Goal: Task Accomplishment & Management: Use online tool/utility

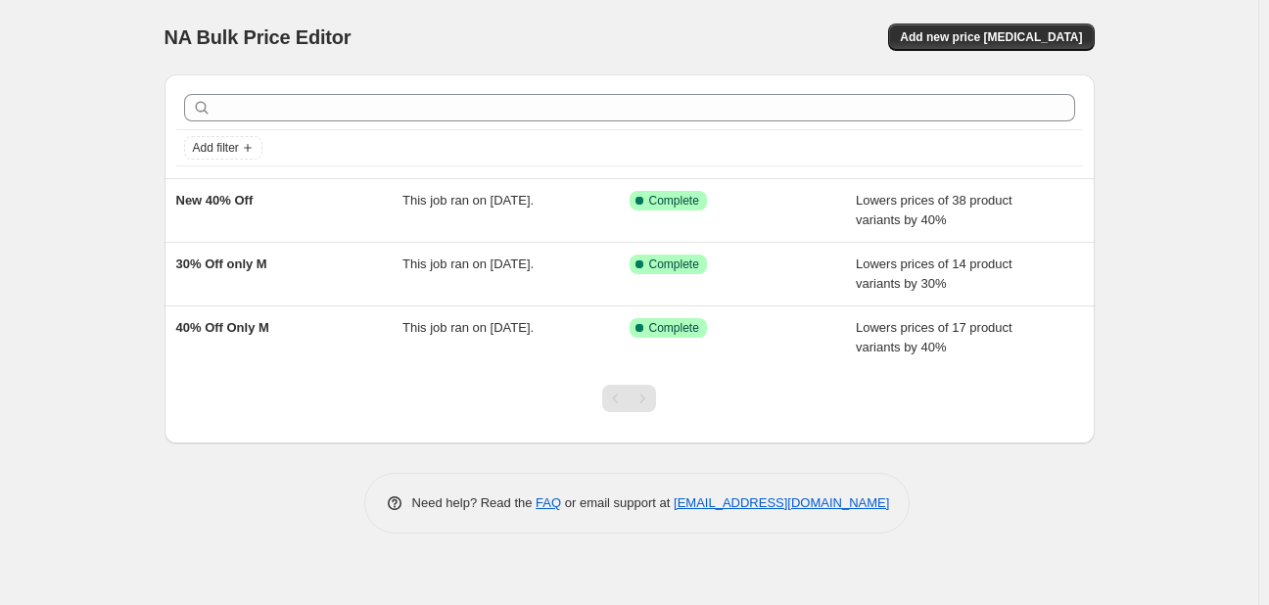
click at [153, 266] on div "Add filter New 40% Off This job ran on [DATE]. Success Complete Complete Lowers…" at bounding box center [622, 251] width 946 height 385
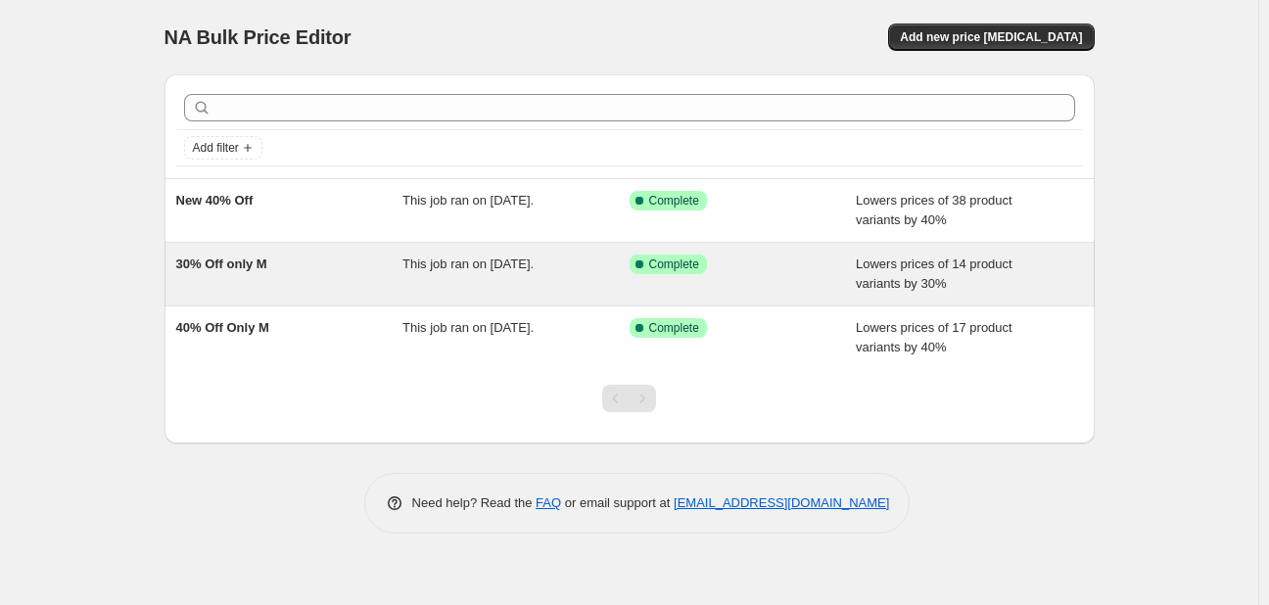
click at [221, 260] on span "30% Off only M" at bounding box center [221, 264] width 91 height 15
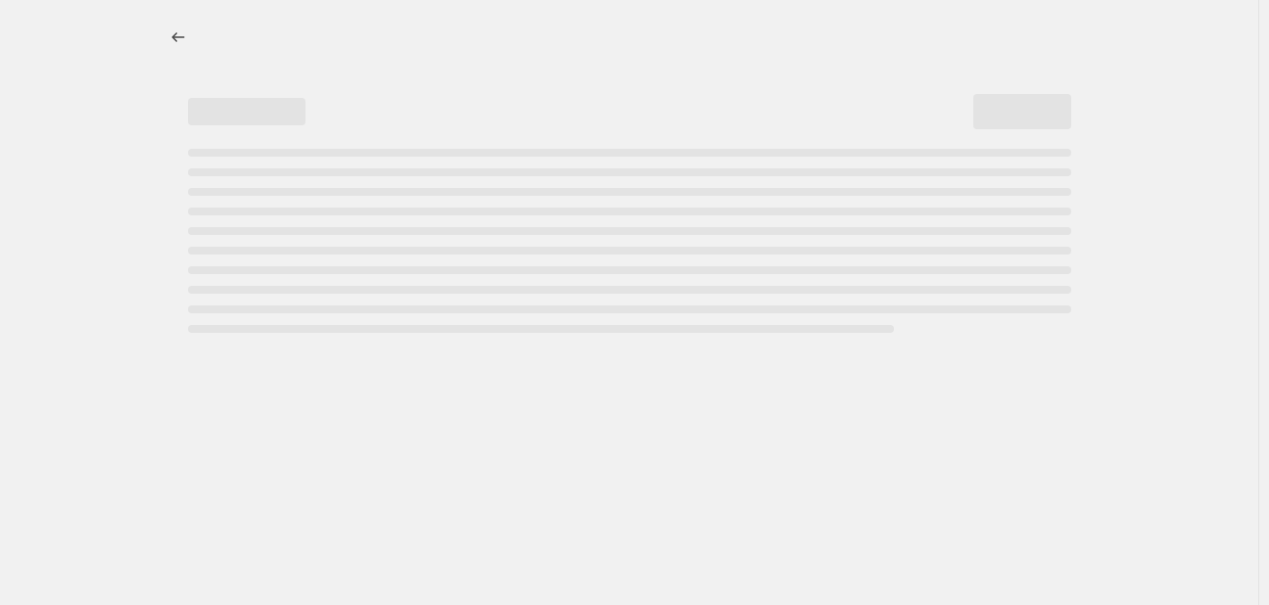
select select "percentage"
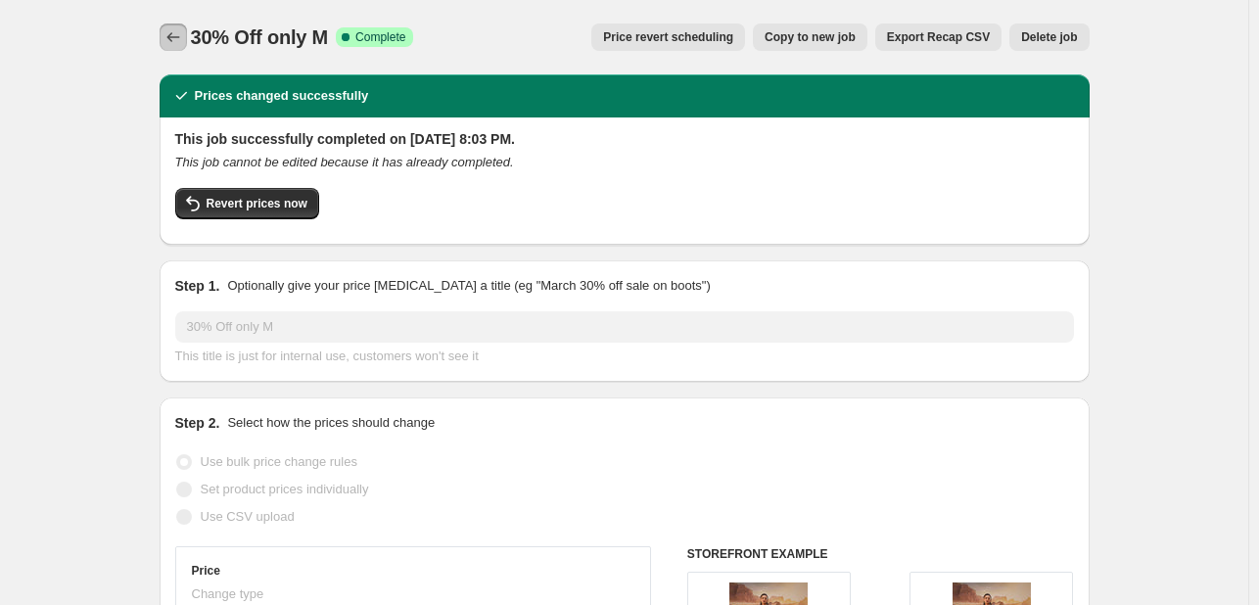
click at [173, 30] on icon "Price change jobs" at bounding box center [174, 37] width 20 height 20
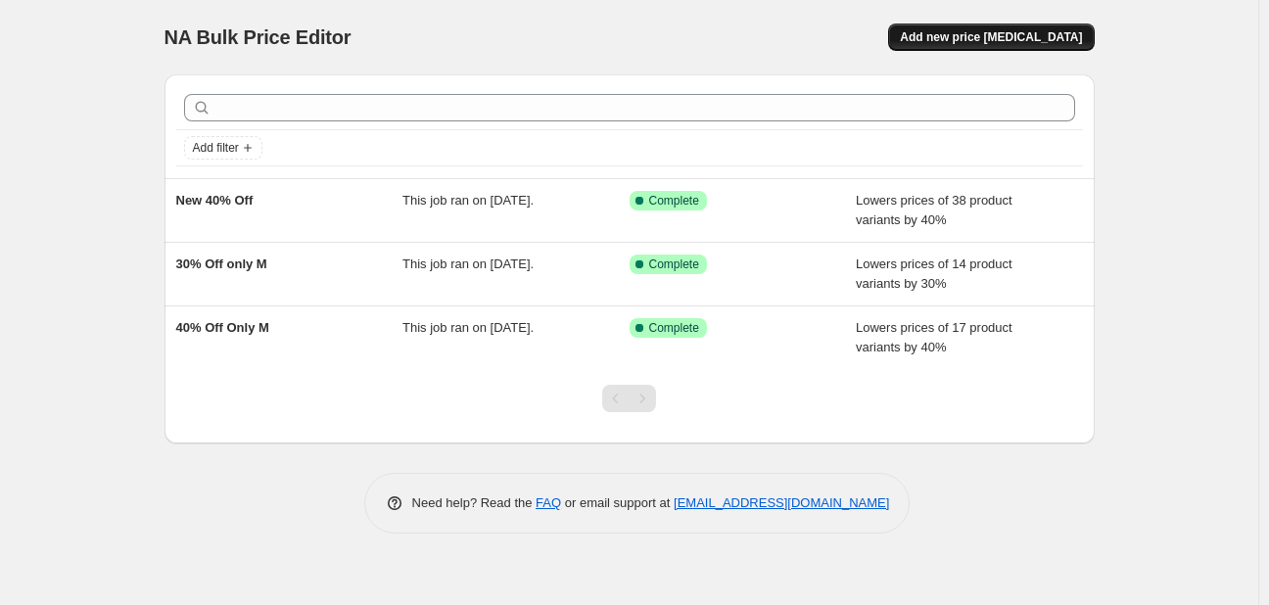
click at [950, 41] on span "Add new price [MEDICAL_DATA]" at bounding box center [991, 37] width 182 height 16
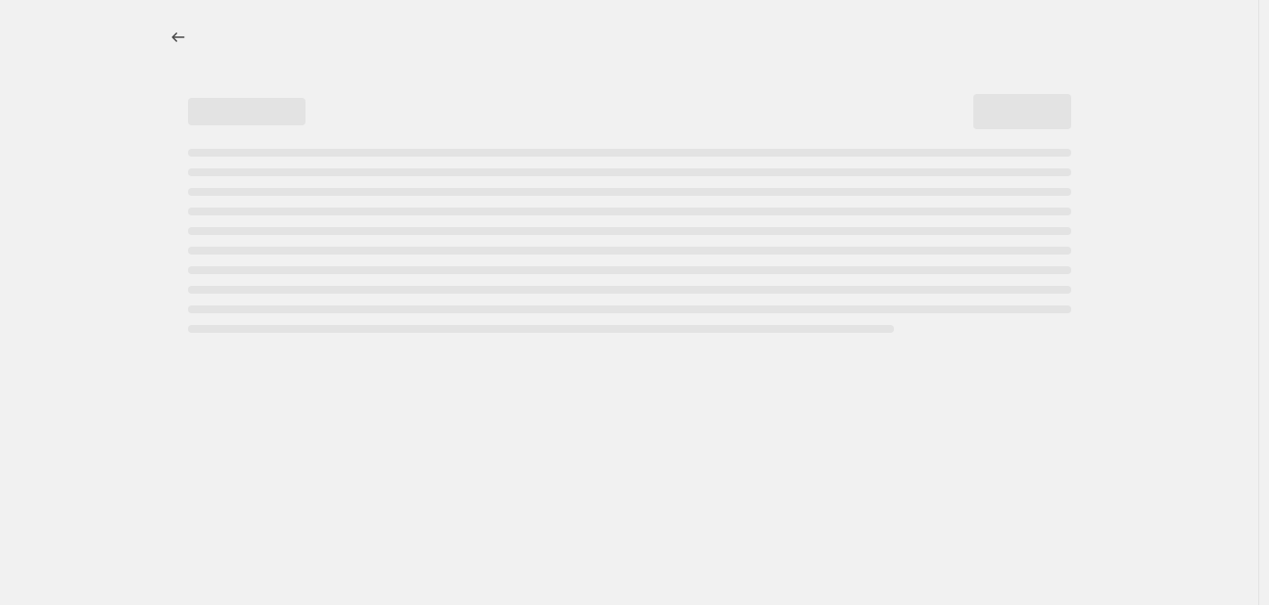
select select "percentage"
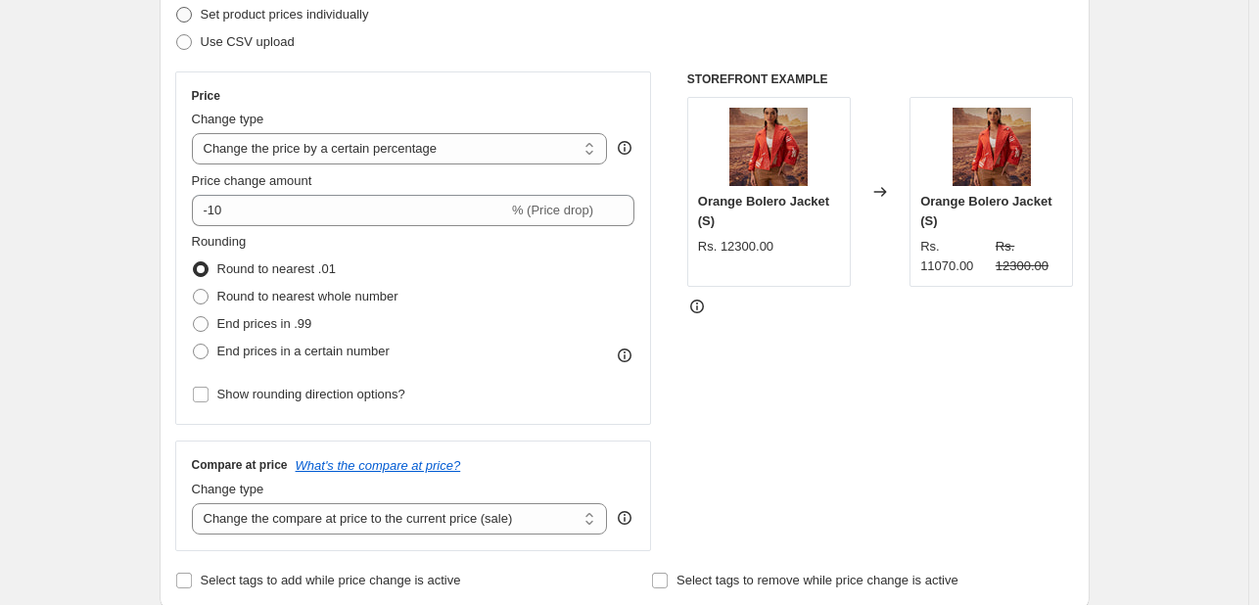
scroll to position [290, 0]
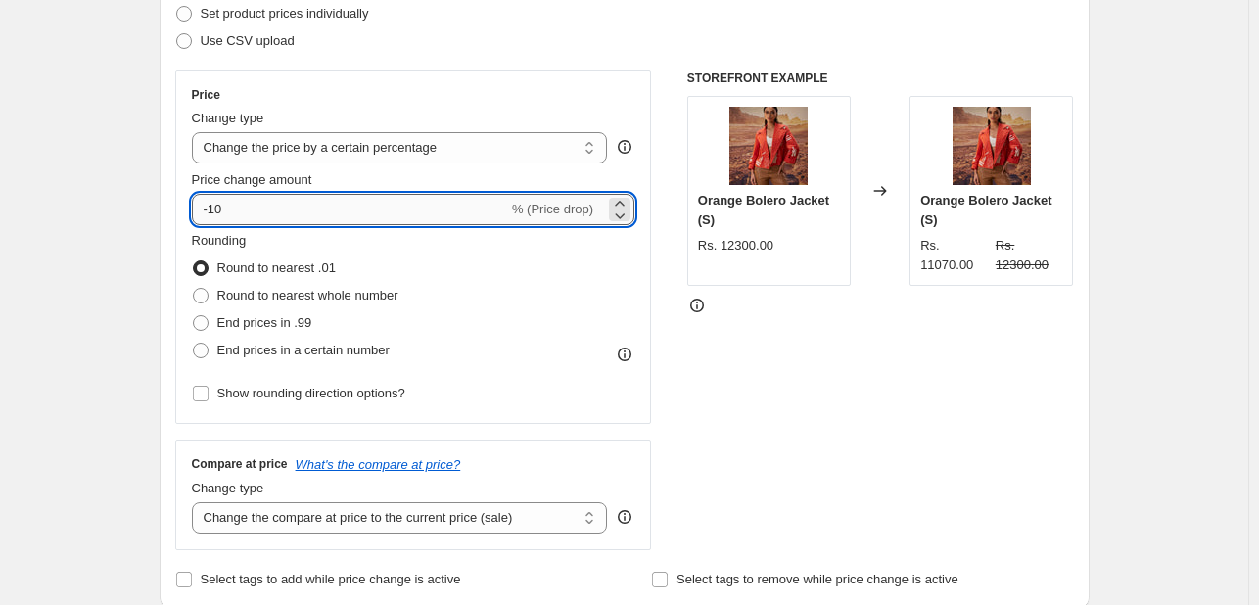
click at [275, 219] on input "-10" at bounding box center [350, 209] width 316 height 31
type input "-1"
type input "-30"
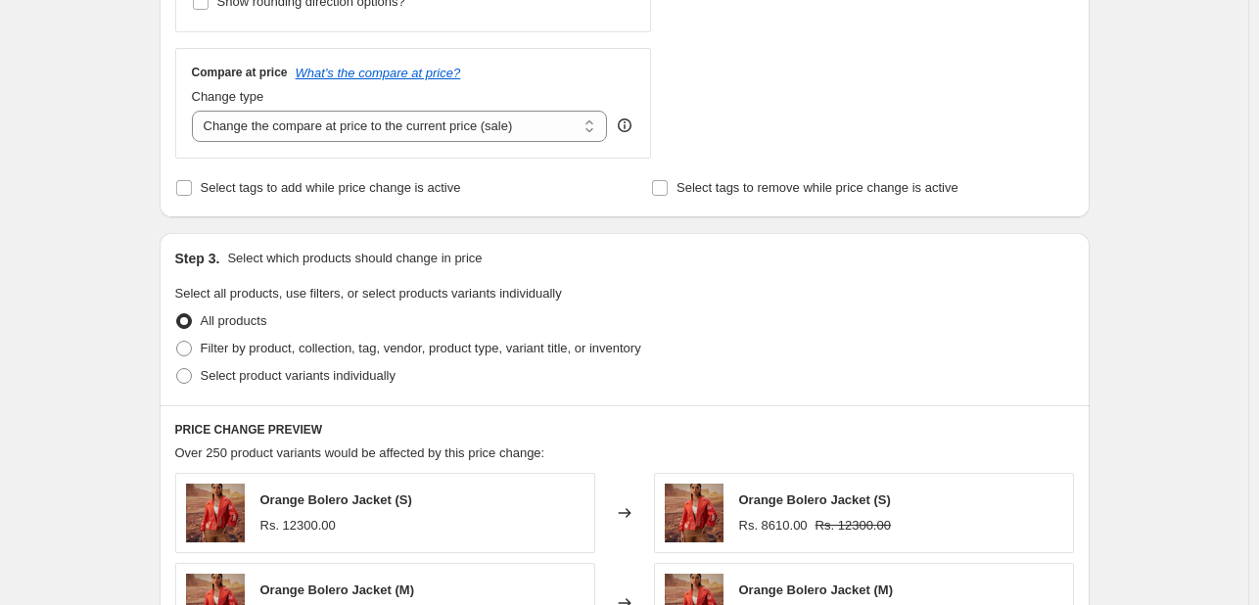
scroll to position [682, 0]
click at [265, 376] on span "Select product variants individually" at bounding box center [298, 375] width 195 height 15
click at [177, 369] on input "Select product variants individually" at bounding box center [176, 368] width 1 height 1
radio input "true"
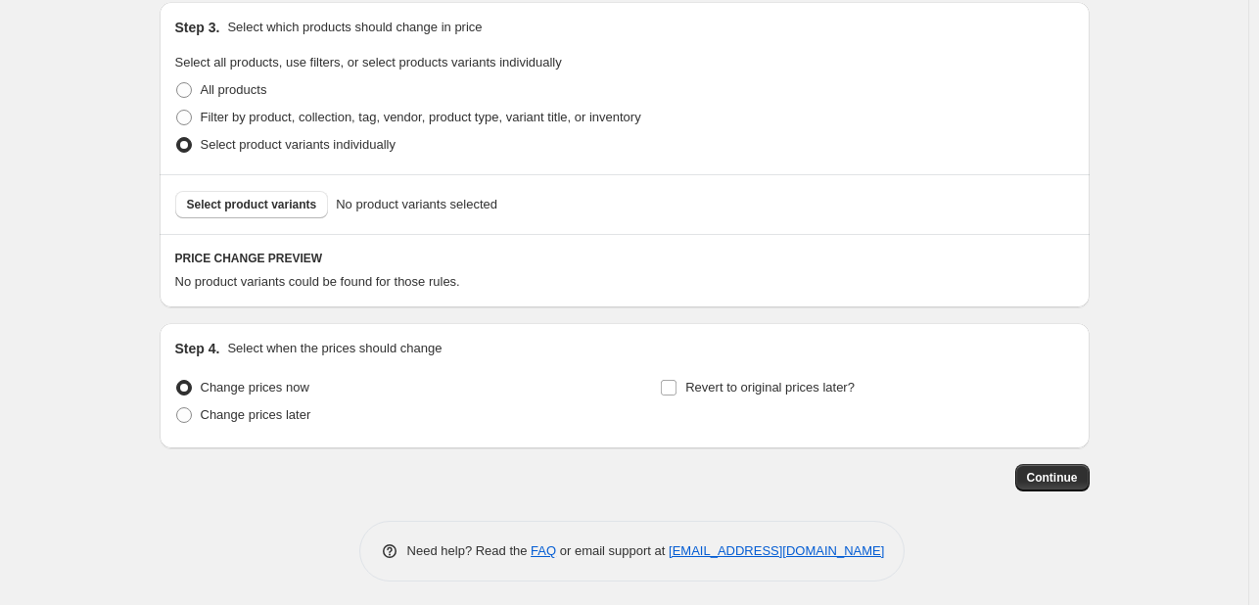
scroll to position [919, 0]
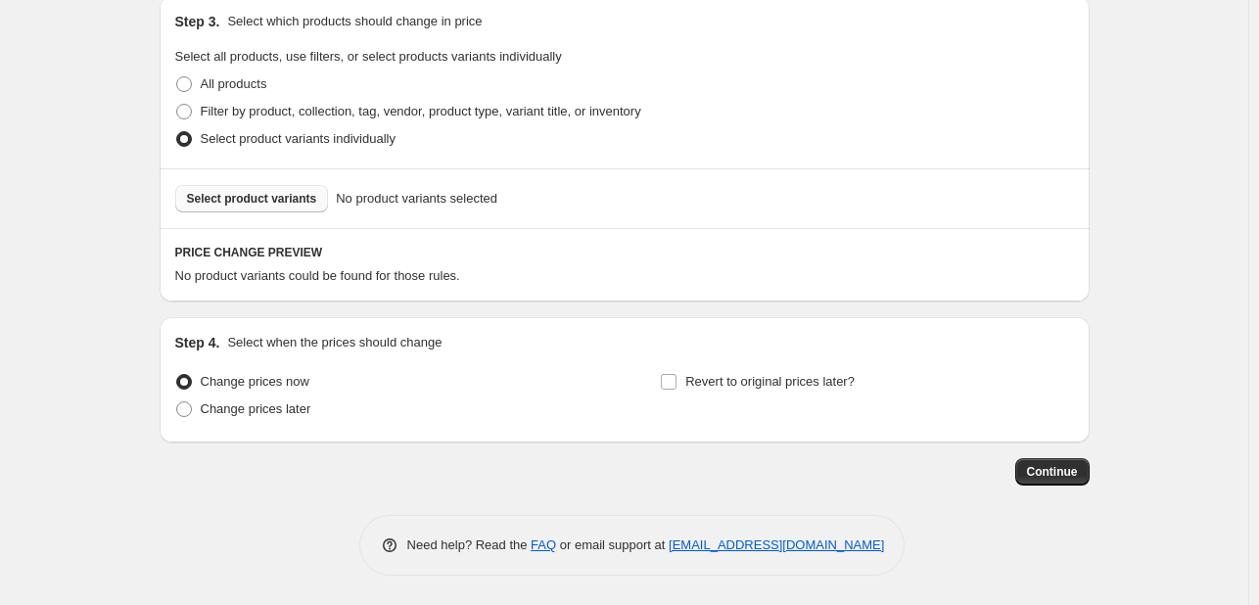
click at [231, 211] on button "Select product variants" at bounding box center [252, 198] width 154 height 27
click at [250, 194] on span "Select product variants" at bounding box center [252, 199] width 130 height 16
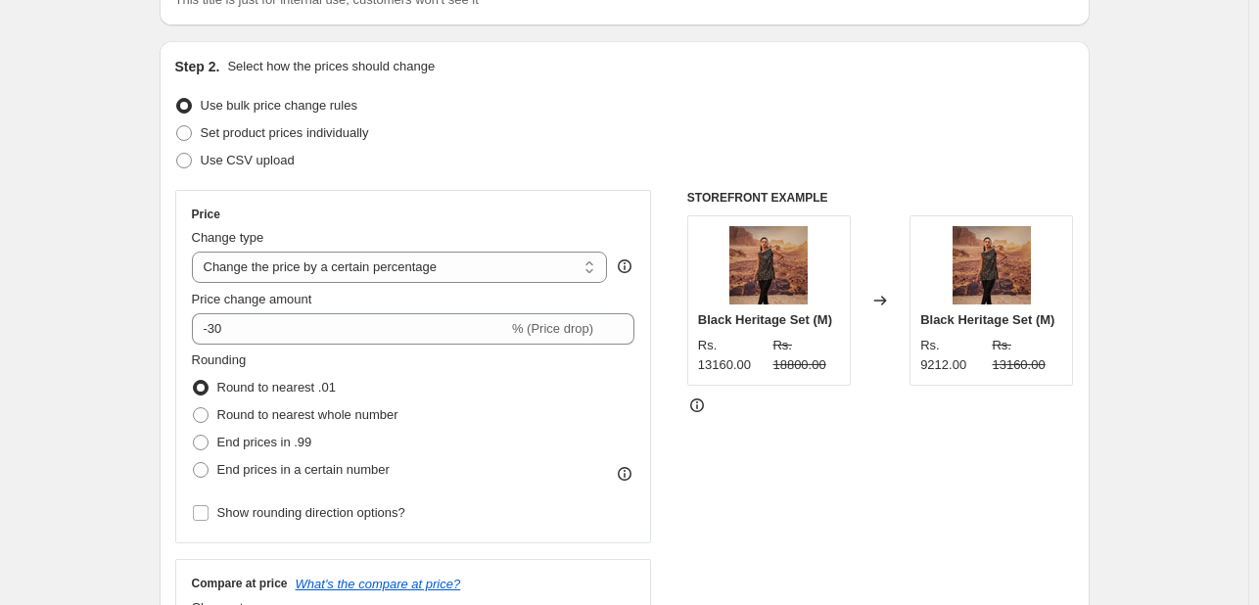
scroll to position [0, 0]
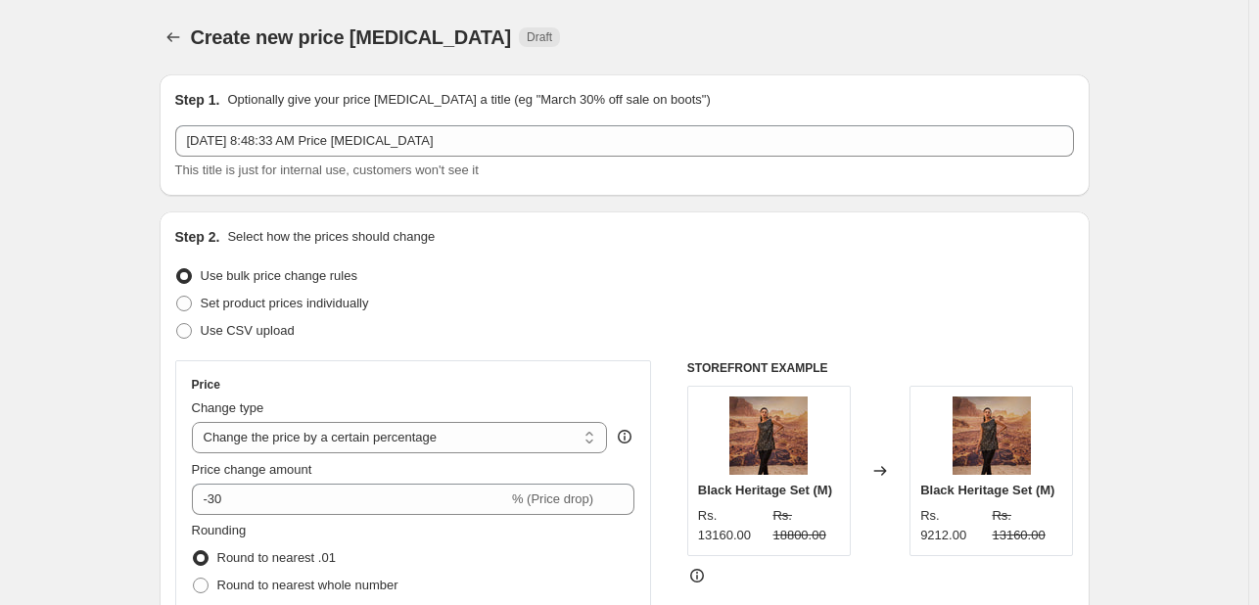
click at [718, 36] on div "Create new price [MEDICAL_DATA] Draft" at bounding box center [504, 37] width 627 height 27
click at [175, 37] on icon "Price change jobs" at bounding box center [172, 37] width 13 height 10
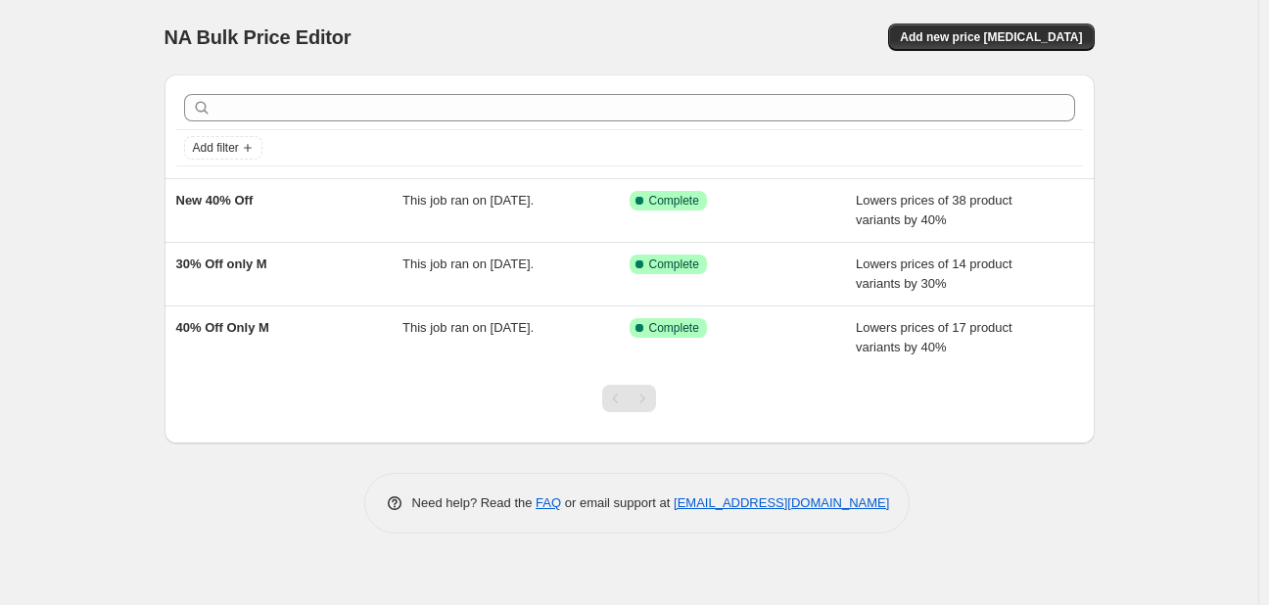
click at [48, 116] on div "NA Bulk Price Editor. This page is ready NA Bulk Price Editor Add new price [ME…" at bounding box center [629, 302] width 1258 height 605
